Goal: Information Seeking & Learning: Learn about a topic

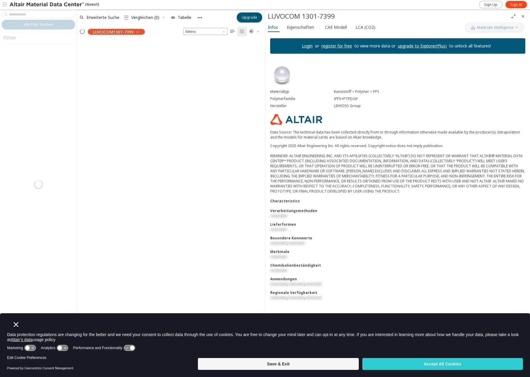
scroll to position [321, 188]
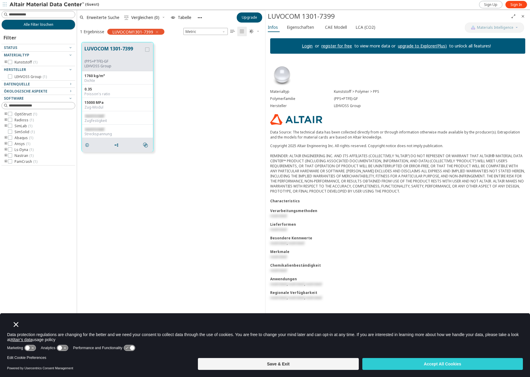
click at [15, 321] on button "Close" at bounding box center [16, 324] width 8 height 8
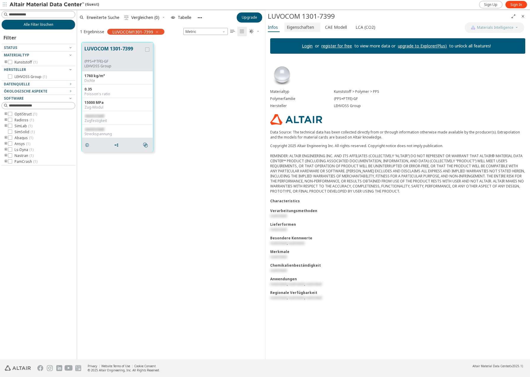
click at [298, 25] on span "Eigenschaften" at bounding box center [300, 27] width 27 height 9
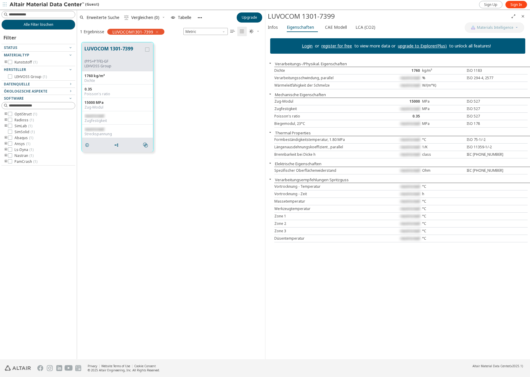
click at [412, 76] on span "restricted" at bounding box center [411, 77] width 20 height 5
